Goal: Information Seeking & Learning: Compare options

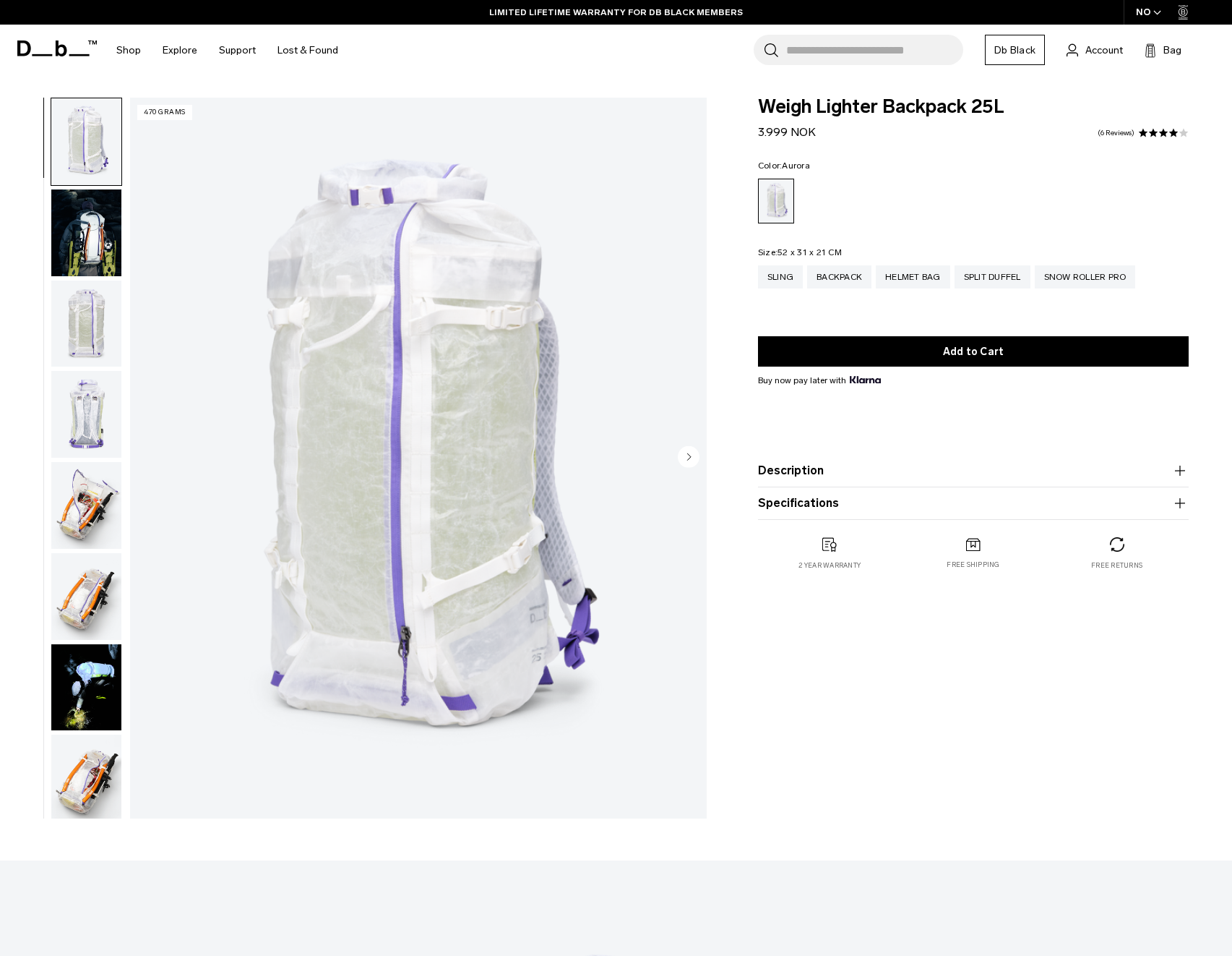
click at [109, 346] on img "button" at bounding box center [86, 323] width 70 height 87
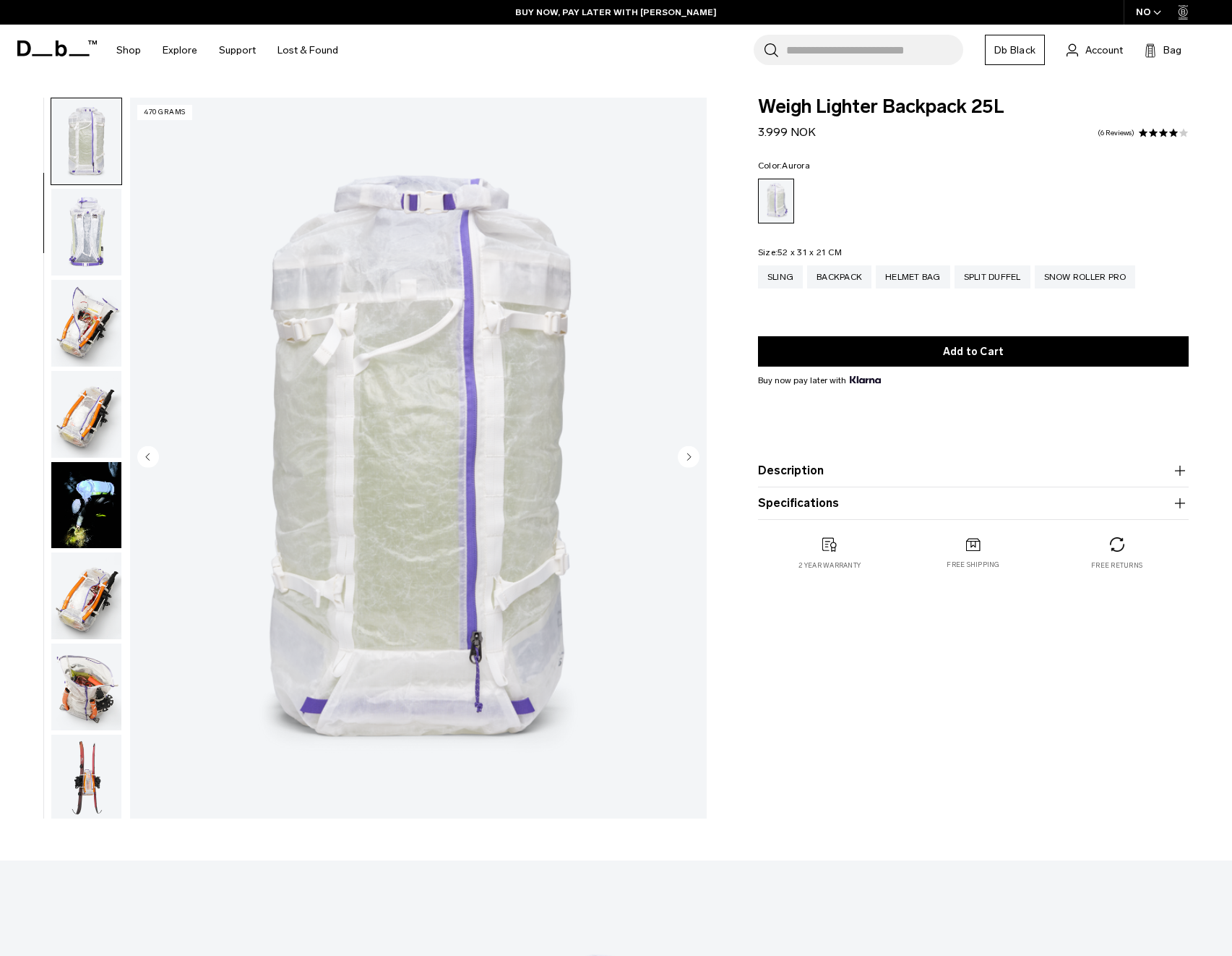
click at [87, 365] on img "button" at bounding box center [86, 322] width 70 height 87
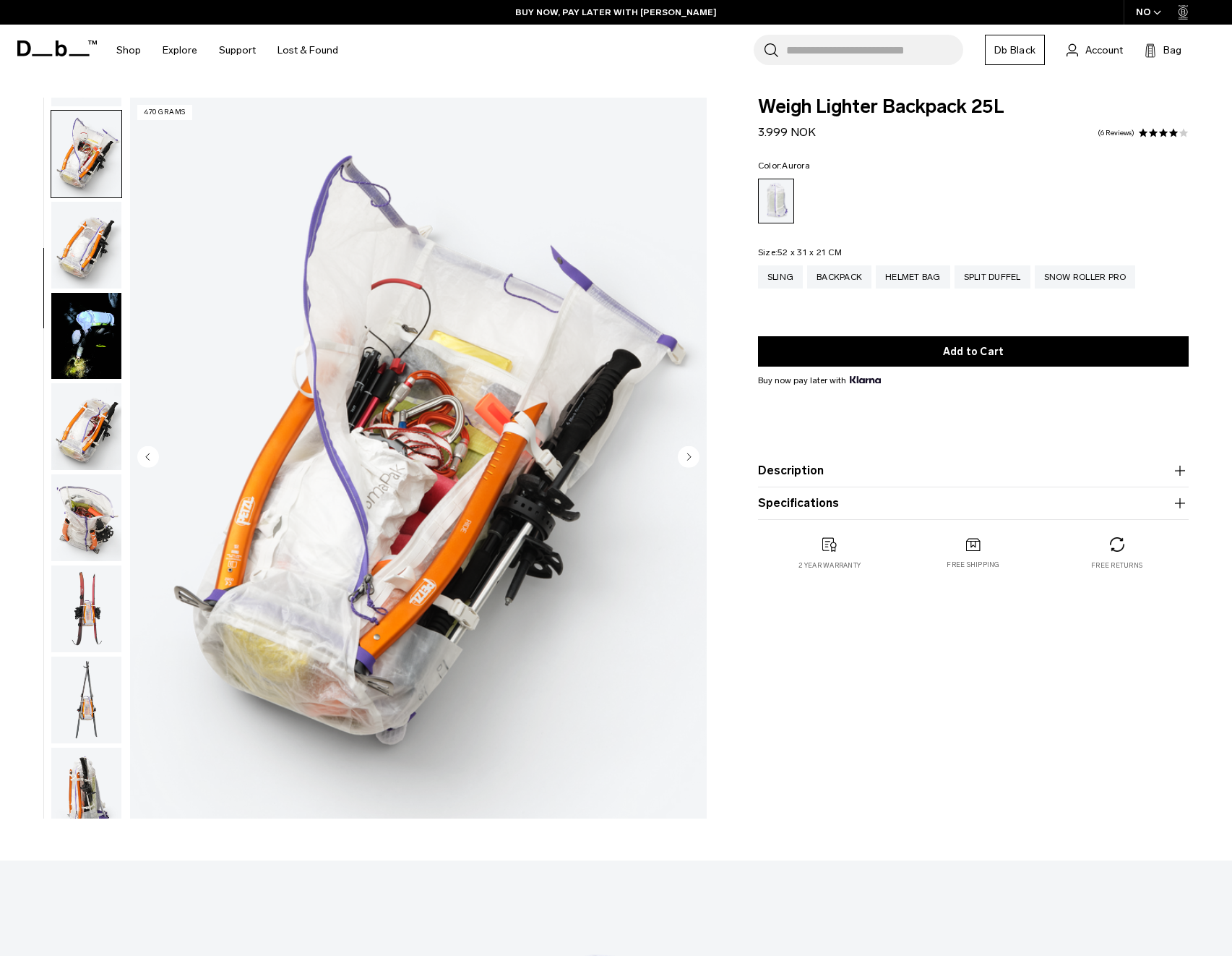
scroll to position [350, 0]
click at [88, 441] on img "button" at bounding box center [86, 427] width 70 height 87
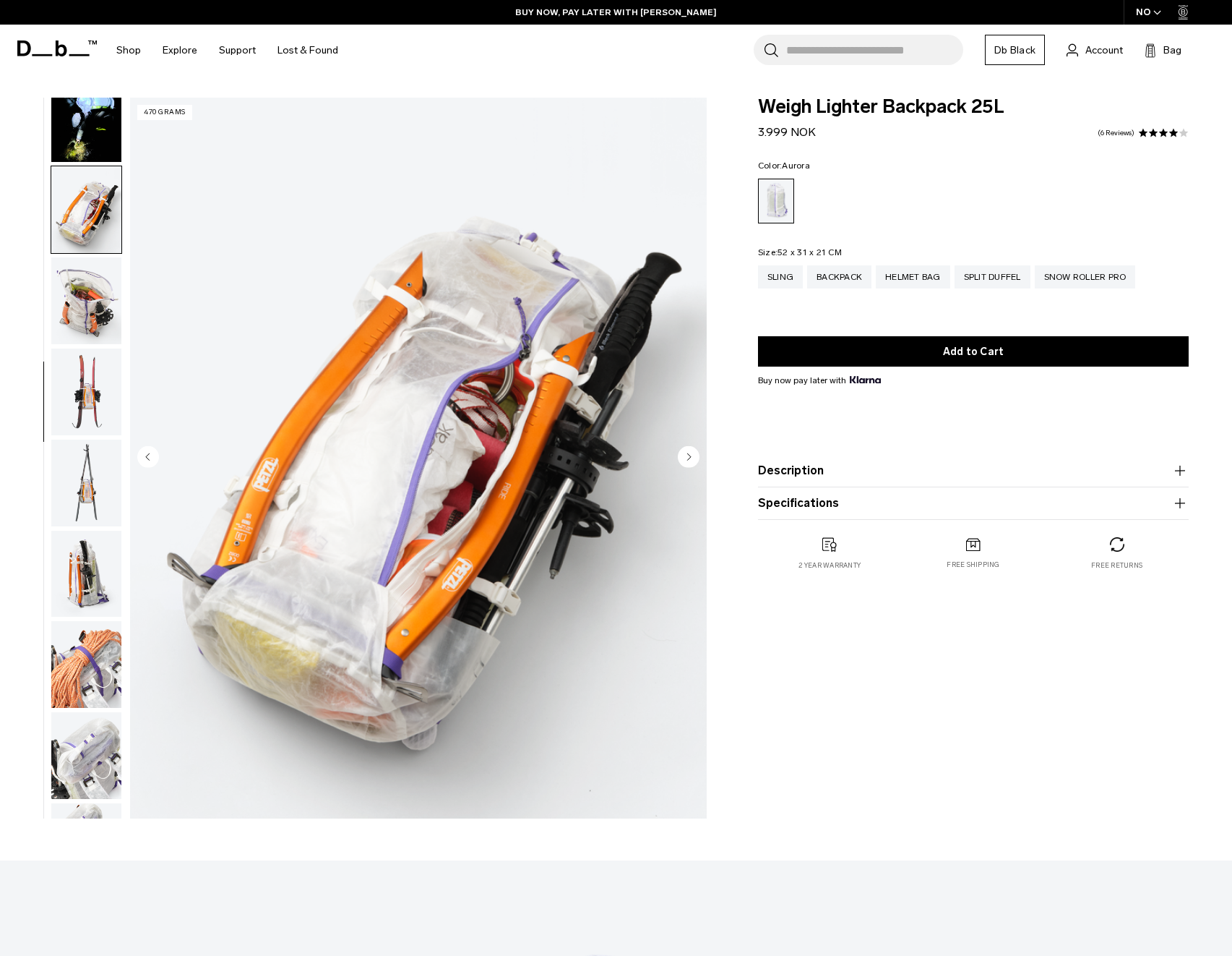
scroll to position [636, 0]
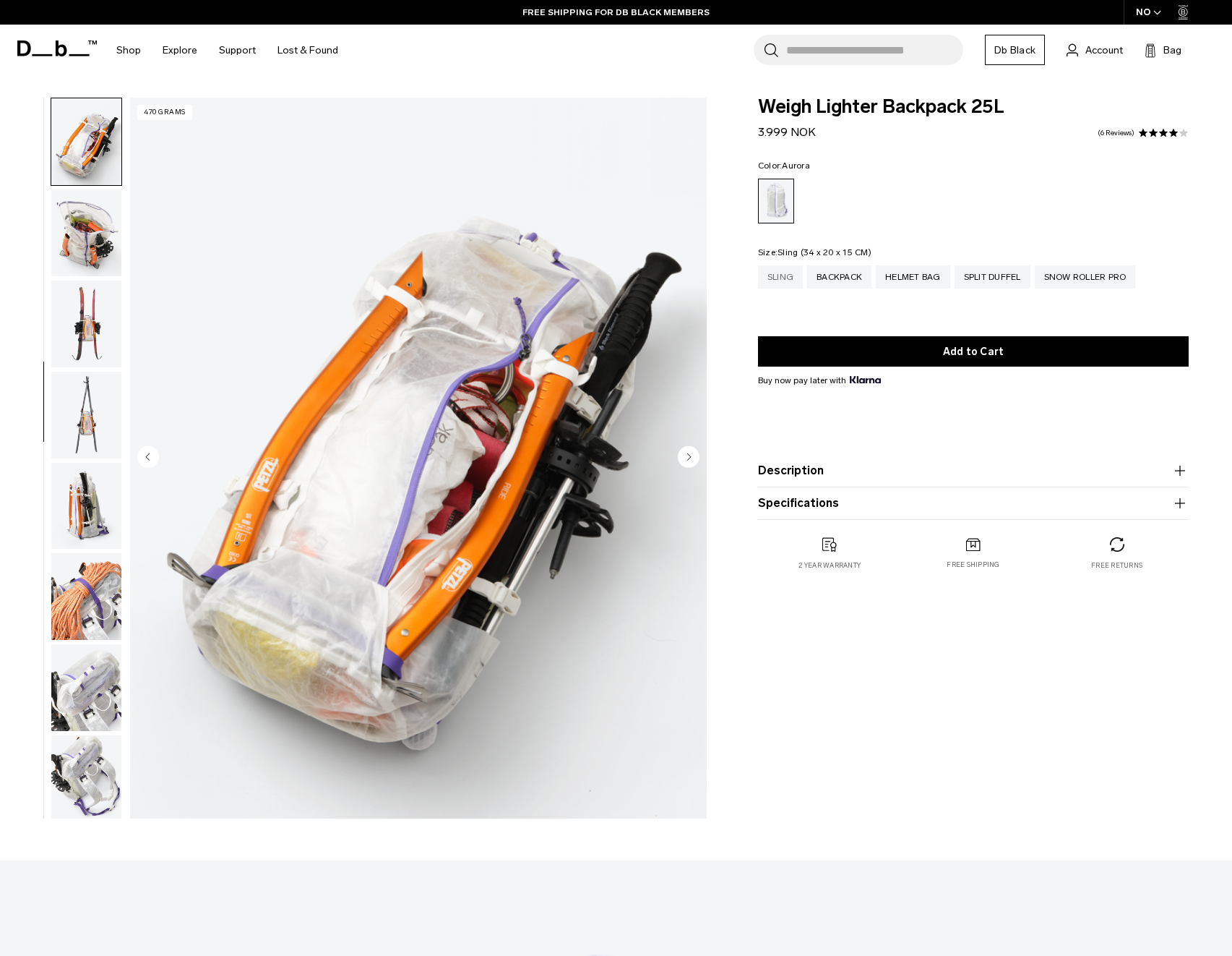
click at [787, 271] on div "Sling" at bounding box center [780, 277] width 45 height 23
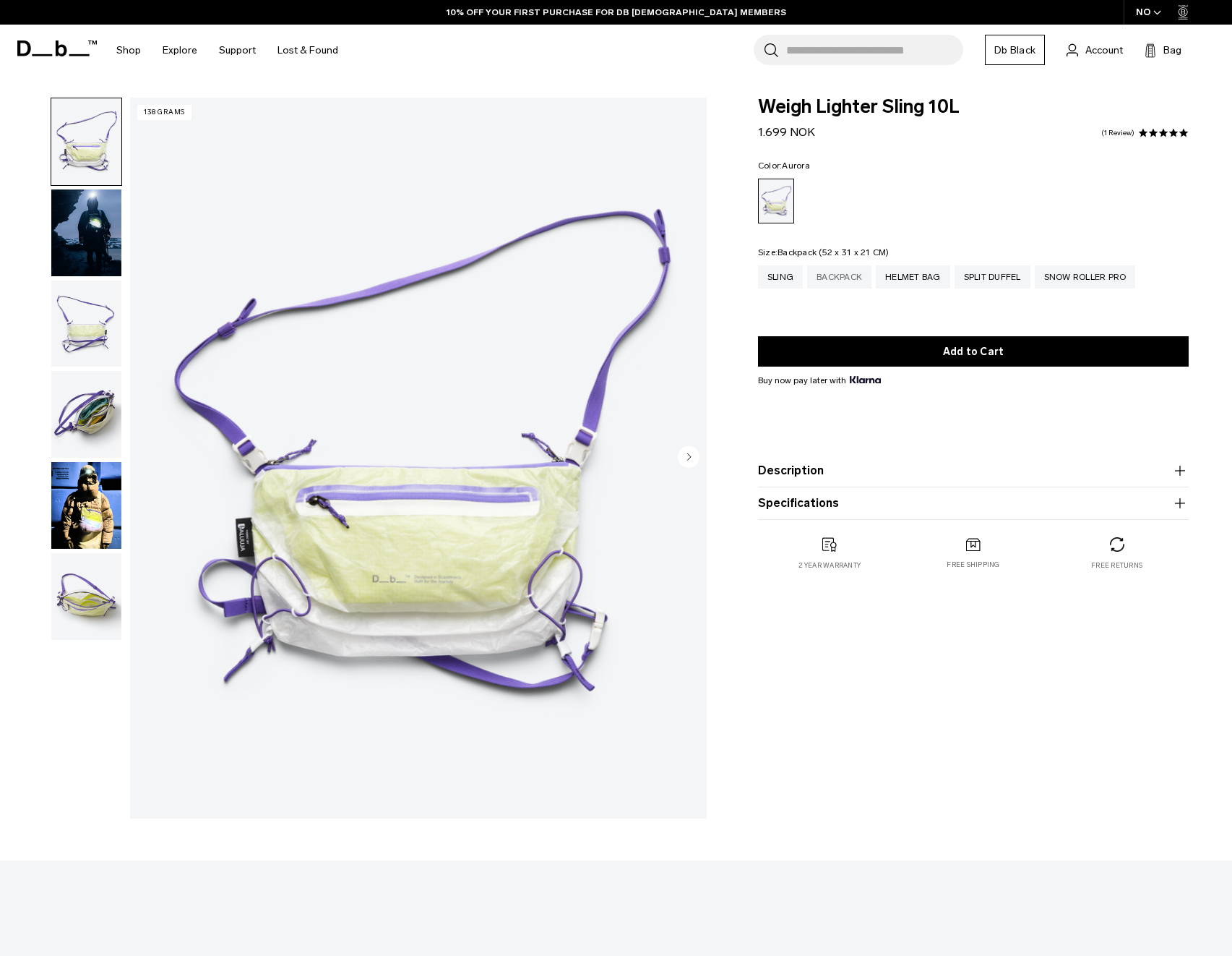
click at [845, 274] on div "Backpack" at bounding box center [839, 277] width 64 height 23
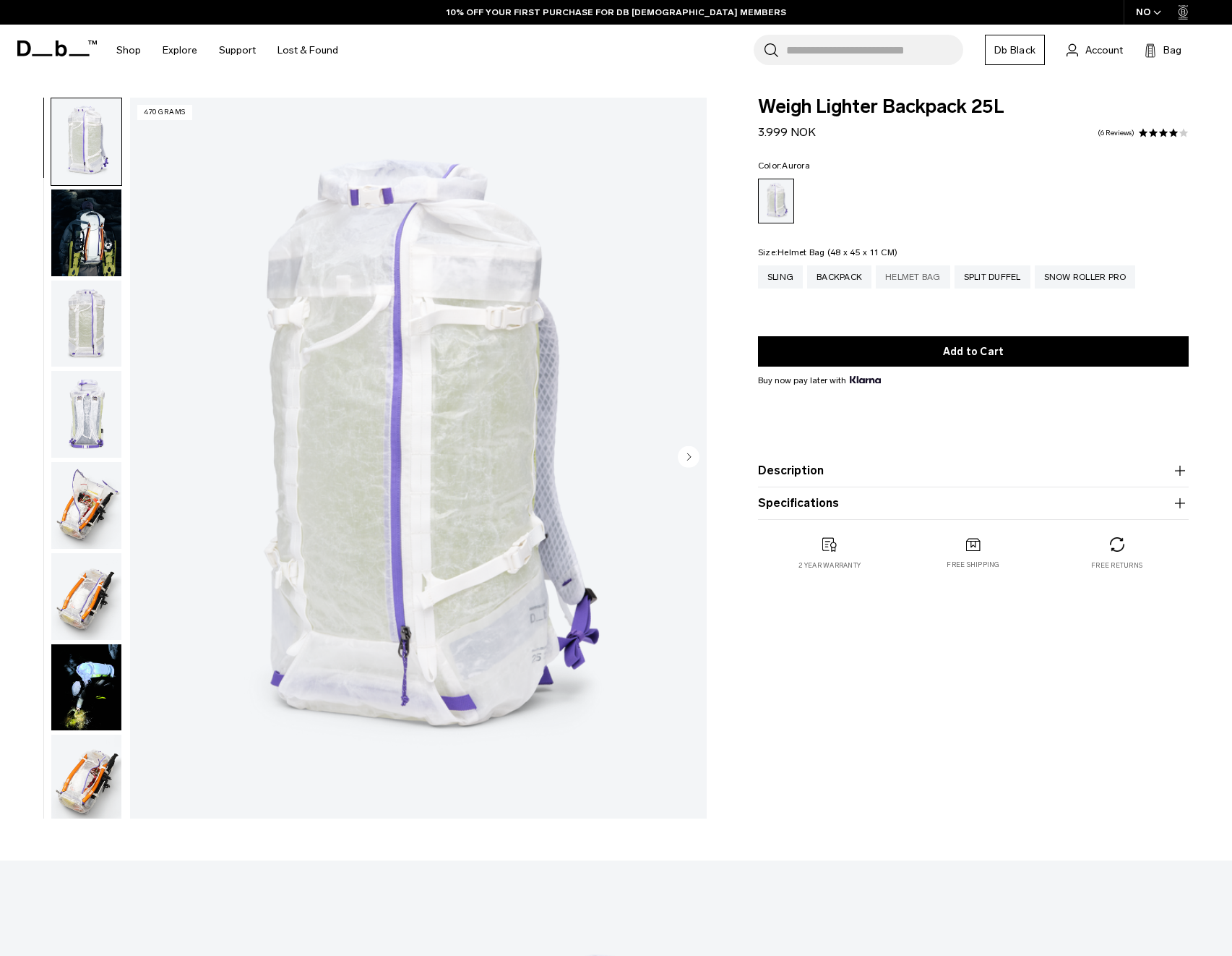
click at [936, 275] on div "Helmet Bag" at bounding box center [913, 277] width 75 height 23
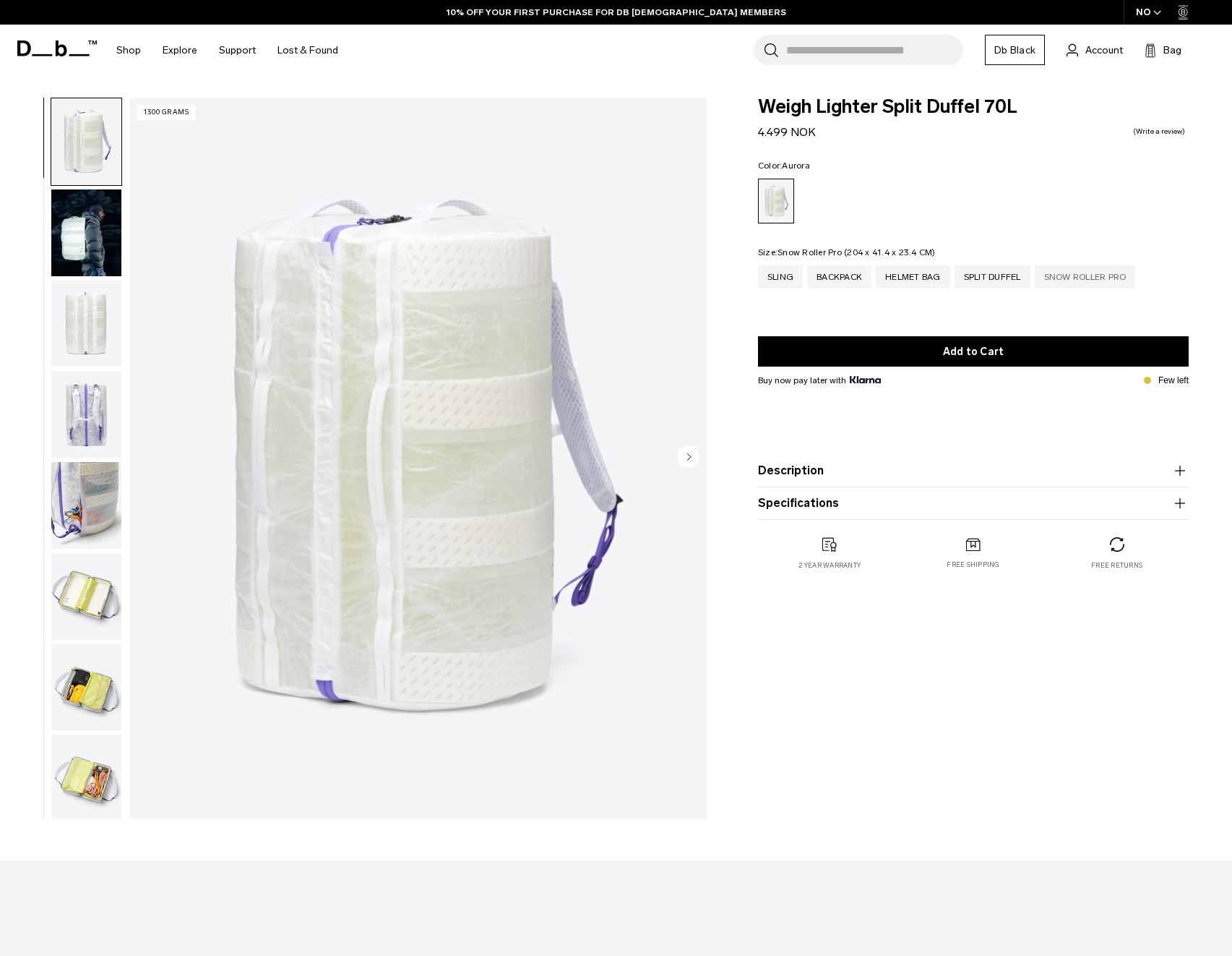
click at [1070, 274] on div "Snow Roller Pro" at bounding box center [1085, 277] width 101 height 23
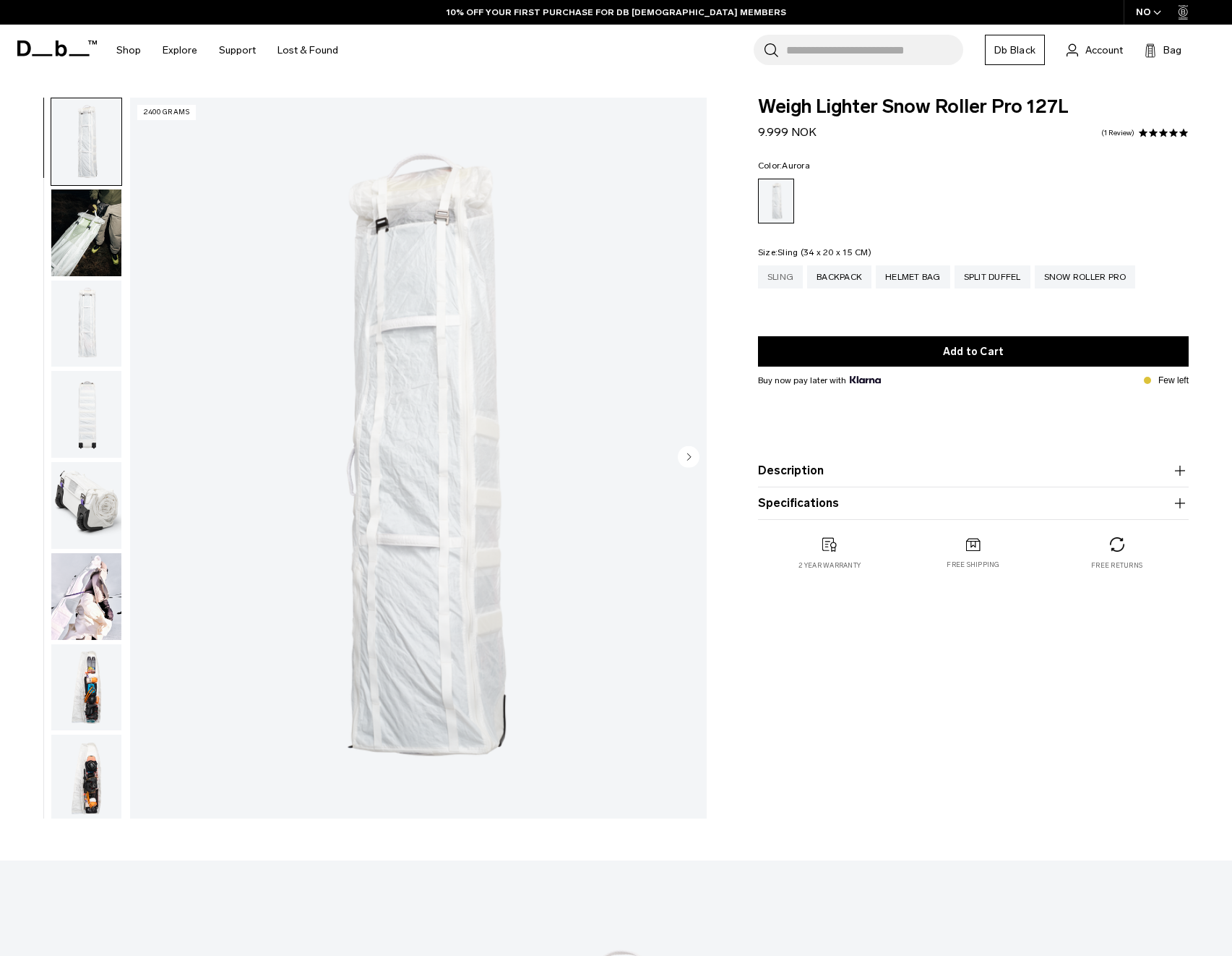
click at [783, 276] on div "Sling" at bounding box center [780, 277] width 45 height 23
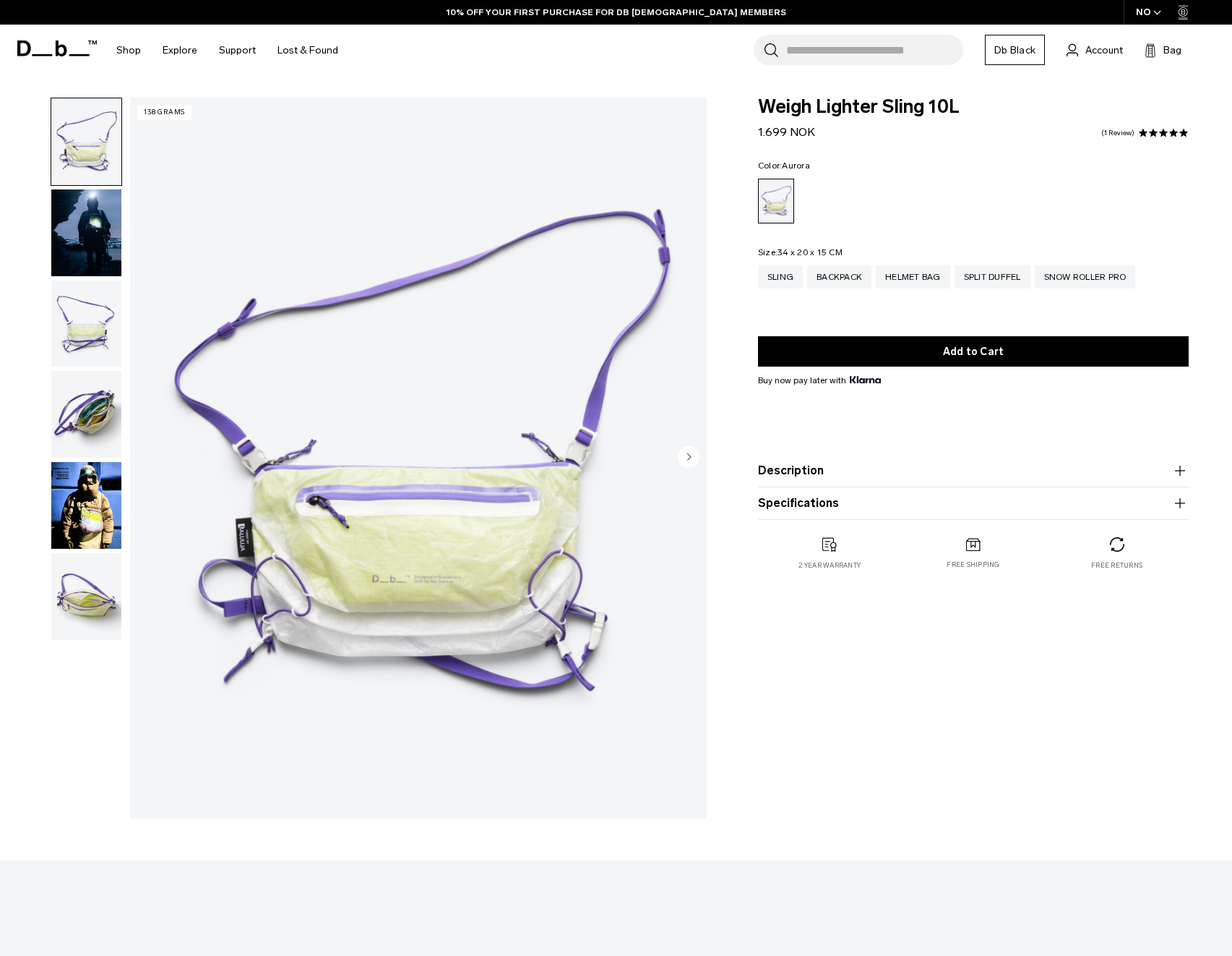
click at [70, 501] on img "button" at bounding box center [86, 505] width 70 height 87
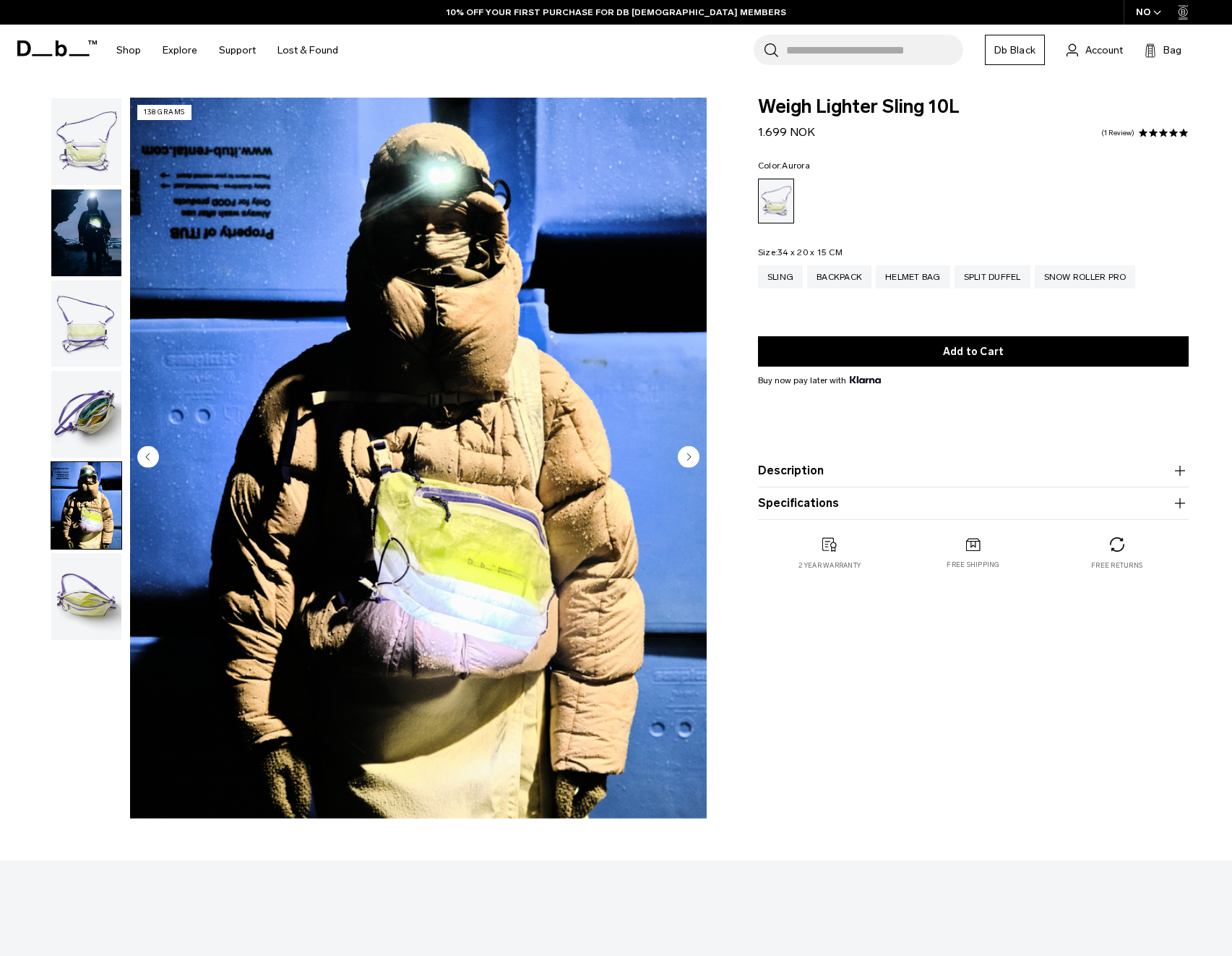
click at [95, 586] on img "button" at bounding box center [86, 596] width 70 height 87
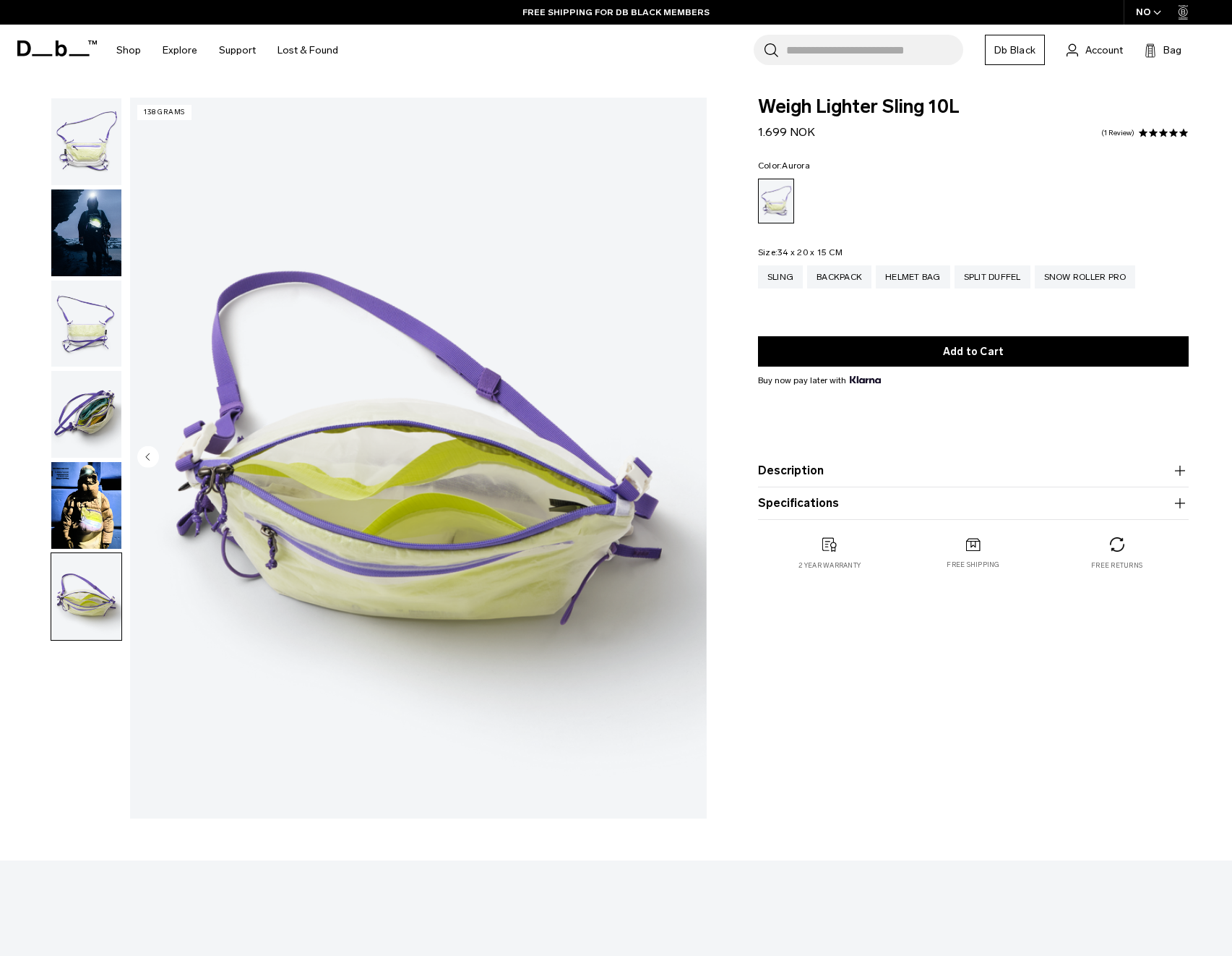
click at [78, 316] on img "button" at bounding box center [86, 323] width 70 height 87
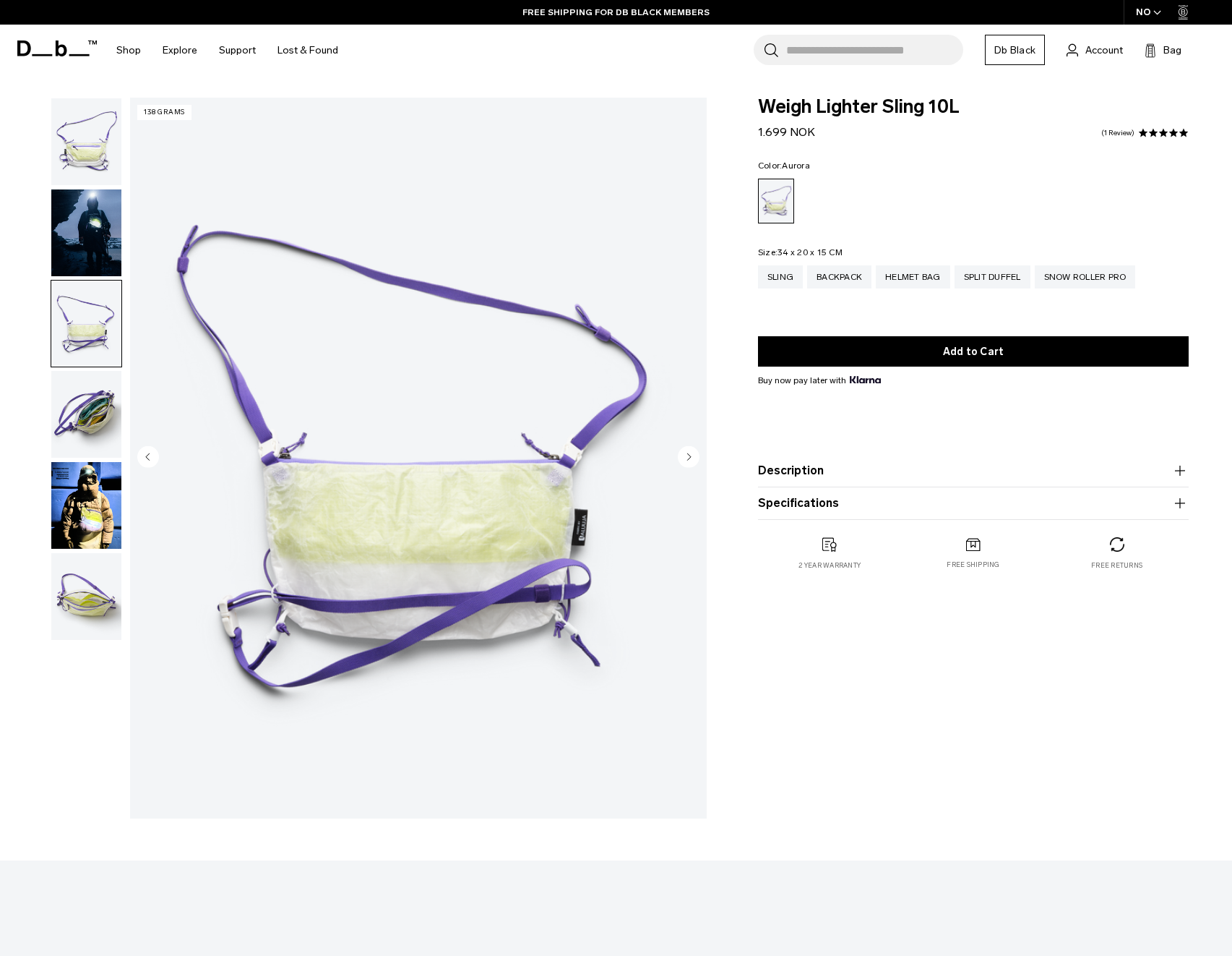
click at [831, 473] on button "Description" at bounding box center [973, 470] width 431 height 17
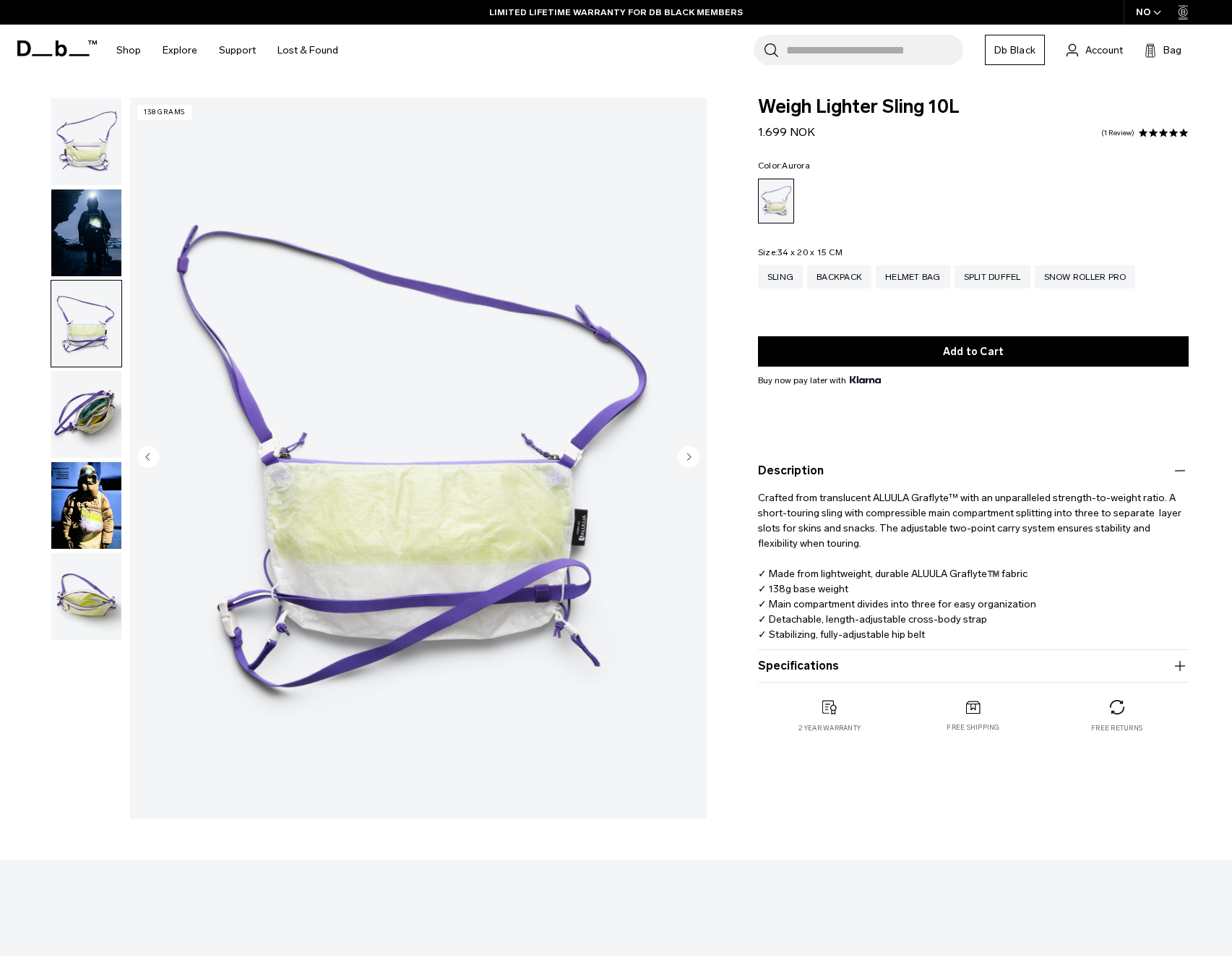
drag, startPoint x: 812, startPoint y: 658, endPoint x: 811, endPoint y: 667, distance: 9.1
click at [812, 658] on button "Specifications" at bounding box center [973, 665] width 431 height 17
click at [811, 667] on button "Specifications" at bounding box center [973, 665] width 431 height 17
